Goal: Task Accomplishment & Management: Manage account settings

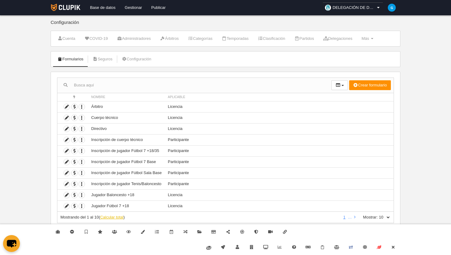
click at [118, 220] on link "Calcular total" at bounding box center [111, 217] width 23 height 5
click at [395, 247] on icon at bounding box center [393, 248] width 5 height 4
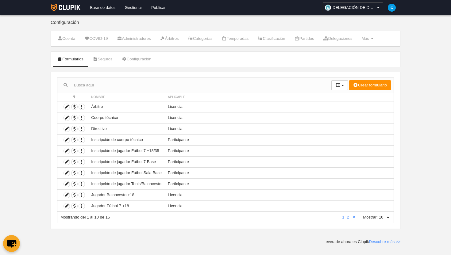
click at [388, 218] on select "10 25 50 100 500" at bounding box center [384, 218] width 13 height 6
click at [348, 219] on link "2" at bounding box center [348, 217] width 5 height 5
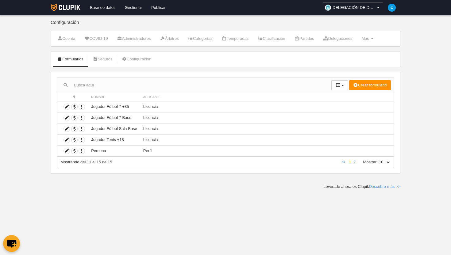
click at [350, 163] on link "1" at bounding box center [350, 162] width 5 height 5
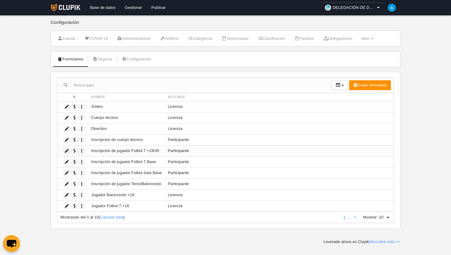
click at [66, 151] on icon at bounding box center [67, 151] width 6 height 6
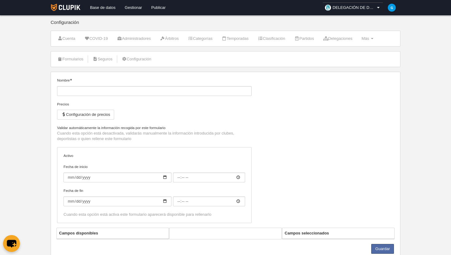
type input "Inscripción de jugador Fútbol 7 +18/35"
checkbox input "true"
type input "[DATE]"
type input "00:00"
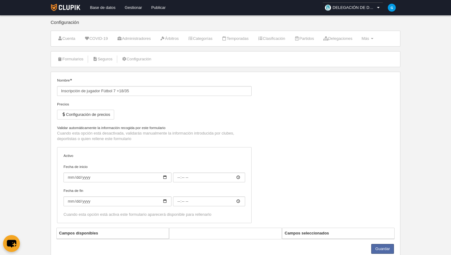
type input "[DATE]"
type input "00:00"
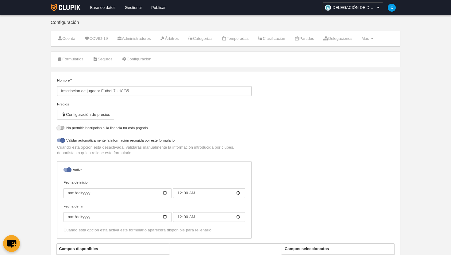
select select "selected"
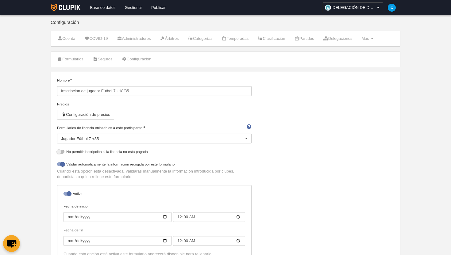
click at [132, 10] on link "Gestionar" at bounding box center [133, 7] width 26 height 15
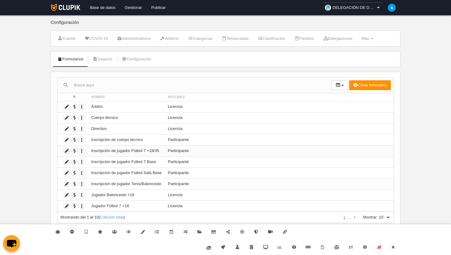
click at [68, 152] on icon at bounding box center [67, 151] width 6 height 6
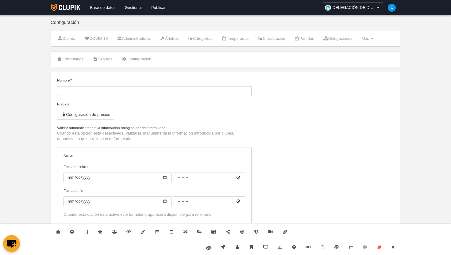
type input "Inscripción de jugador Fútbol 7 +18/35"
checkbox input "true"
type input "[DATE]"
type input "00:00"
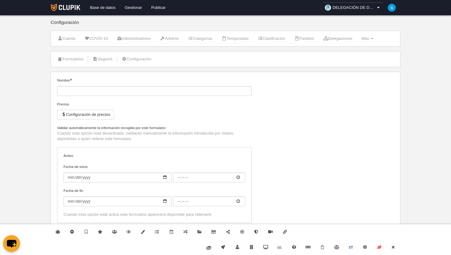
type input "[DATE]"
type input "00:00"
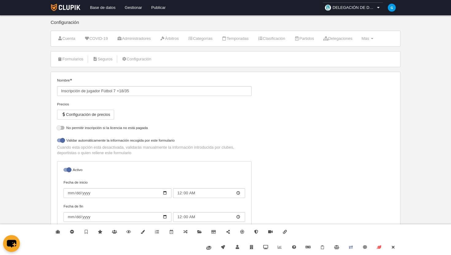
select select "selected"
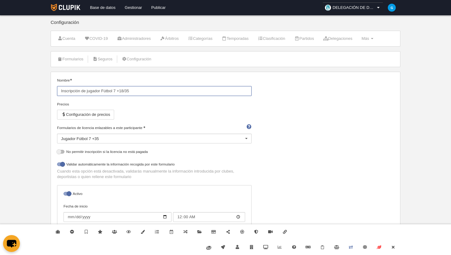
click at [88, 91] on input "Inscripción de jugador Fútbol 7 +18/35" at bounding box center [154, 91] width 195 height 10
click at [377, 41] on link "Más Menú" at bounding box center [367, 38] width 18 height 9
click at [369, 61] on link "Formularios" at bounding box center [347, 64] width 57 height 10
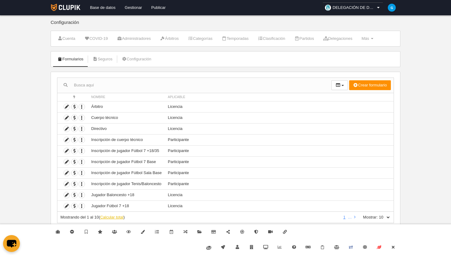
click at [107, 218] on link "Calcular total" at bounding box center [111, 217] width 23 height 5
click at [349, 219] on link "2" at bounding box center [348, 217] width 5 height 5
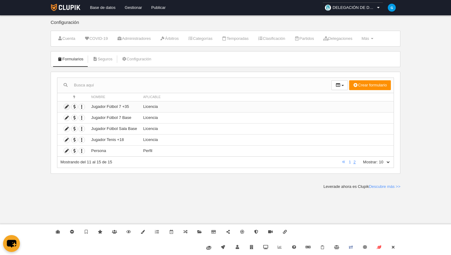
click at [66, 106] on icon at bounding box center [67, 107] width 6 height 6
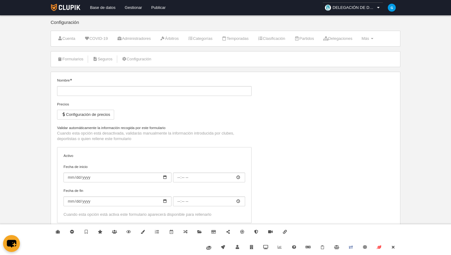
type input "Jugador Fútbol 7 +35"
checkbox input "true"
type input "2023-10-04"
type input "00:00"
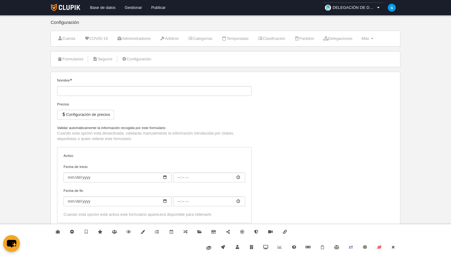
type input "2025-06-28"
type input "00:00"
select select "selected"
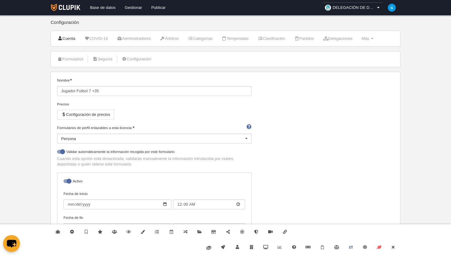
click at [70, 38] on link "Cuenta" at bounding box center [66, 38] width 25 height 9
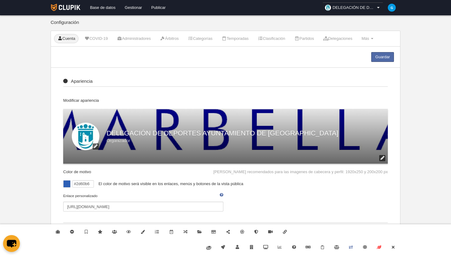
click at [348, 11] on link "DELEGACIÓN DE DEPORTES AYUNTAMIENTO DE [GEOGRAPHIC_DATA]" at bounding box center [353, 7] width 61 height 10
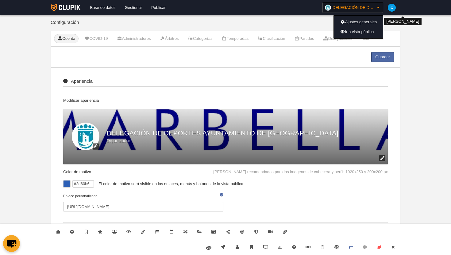
click at [390, 8] on img at bounding box center [392, 8] width 8 height 8
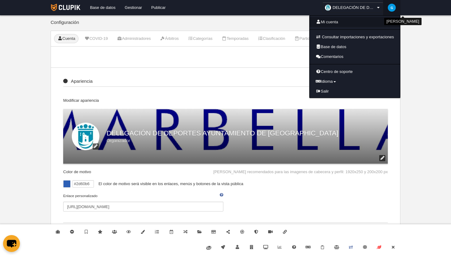
click at [347, 19] on link "Mi cuenta" at bounding box center [355, 22] width 91 height 10
